Goal: Complete application form

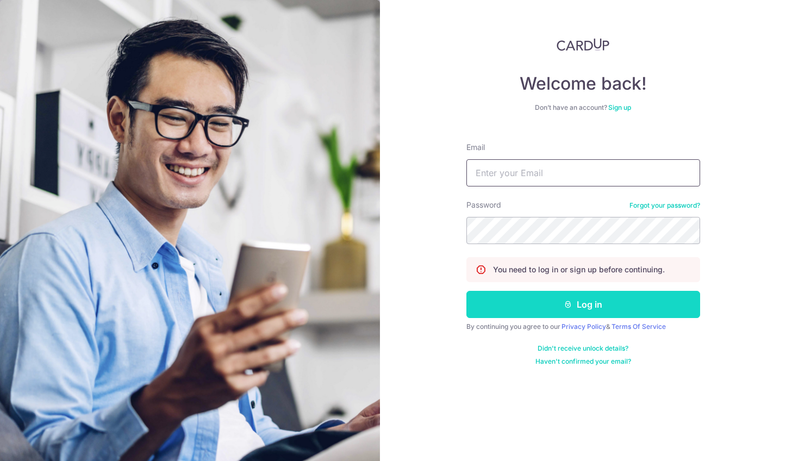
type input "[EMAIL_ADDRESS][DOMAIN_NAME]"
click at [657, 307] on button "Log in" at bounding box center [583, 304] width 234 height 27
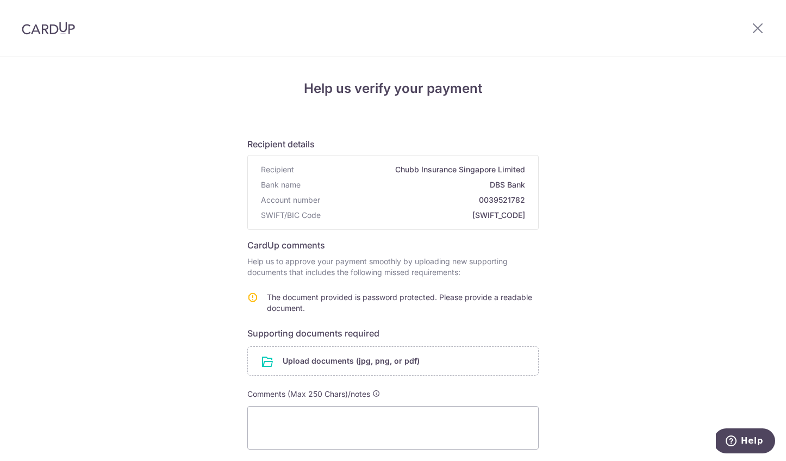
scroll to position [71, 0]
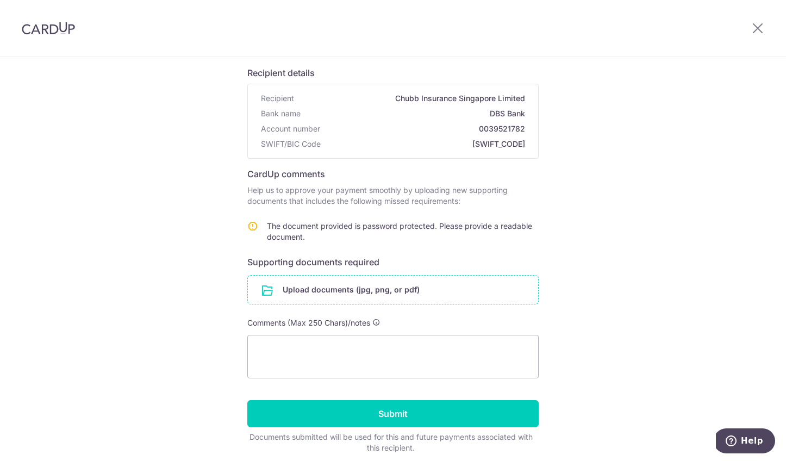
click at [406, 292] on input "file" at bounding box center [393, 290] width 290 height 28
click at [382, 289] on input "file" at bounding box center [393, 290] width 290 height 28
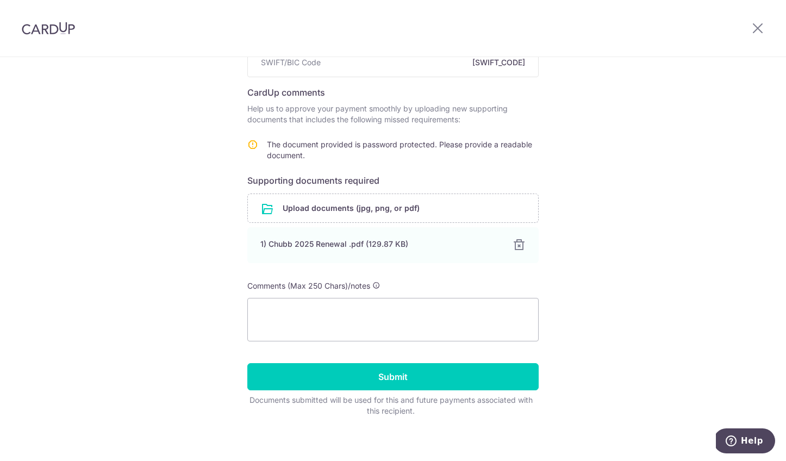
scroll to position [139, 0]
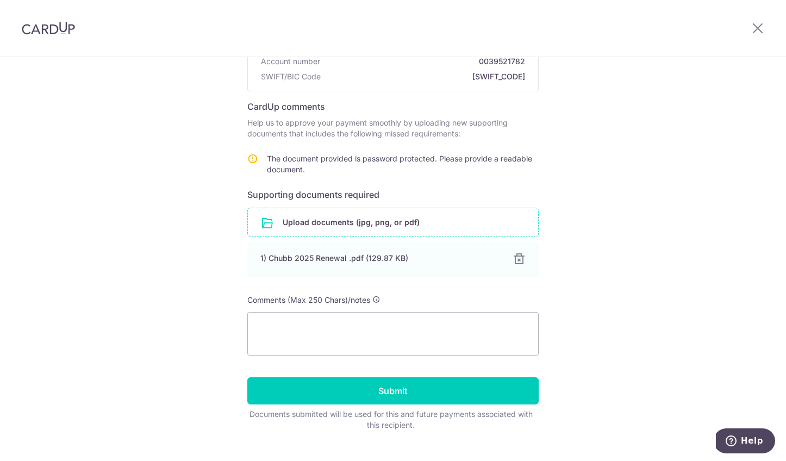
click at [379, 215] on input "file" at bounding box center [393, 222] width 290 height 28
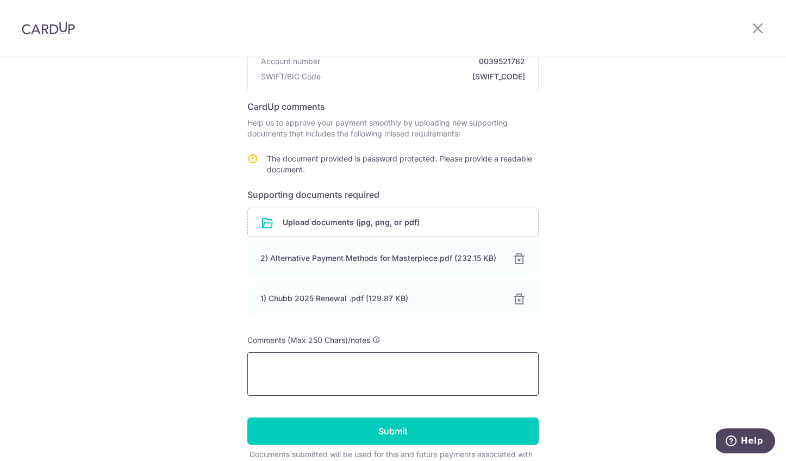
click at [431, 372] on textarea at bounding box center [392, 373] width 291 height 43
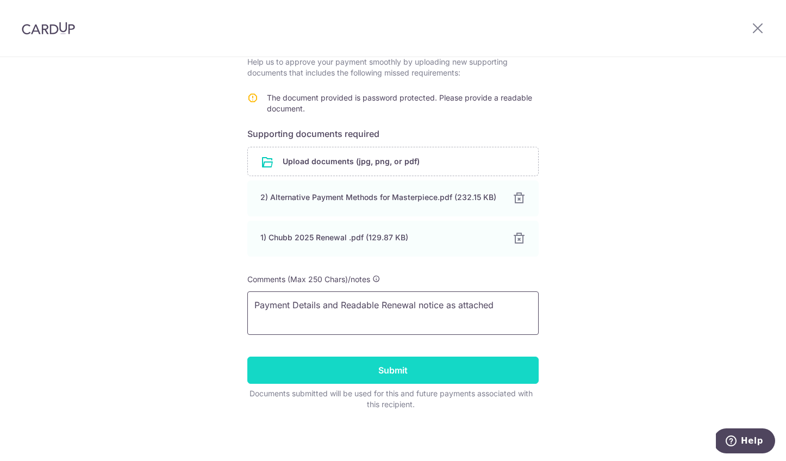
type textarea "Payment Details and Readable Renewal notice as attached"
click at [422, 362] on input "Submit" at bounding box center [392, 370] width 291 height 27
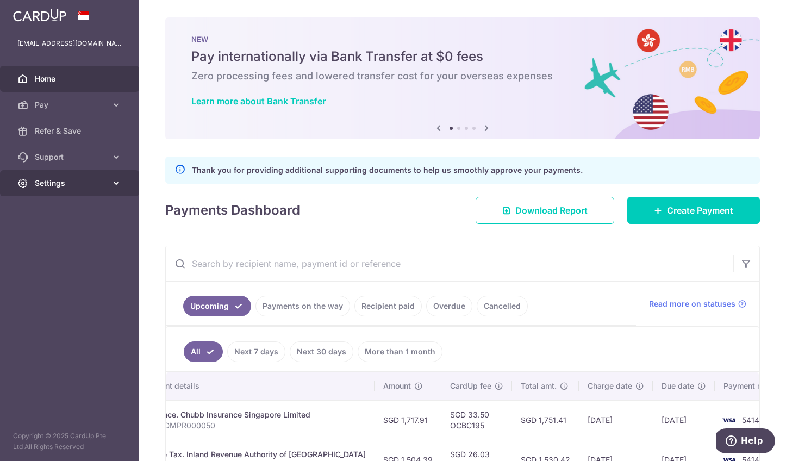
click at [83, 185] on span "Settings" at bounding box center [71, 183] width 72 height 11
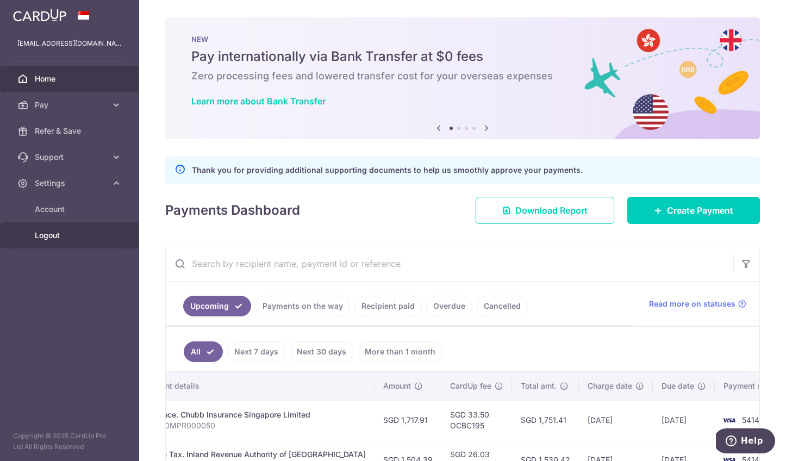
click at [73, 236] on span "Logout" at bounding box center [71, 235] width 72 height 11
